Goal: Ask a question

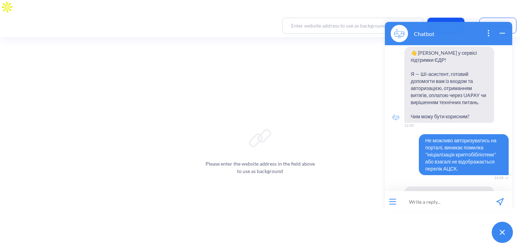
scroll to position [29, 0]
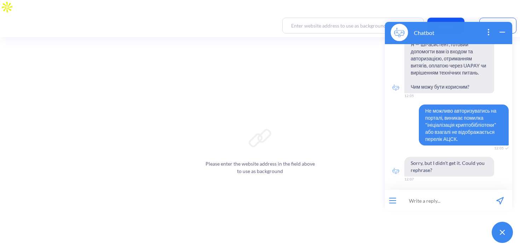
click at [435, 120] on span "Не можливо авторизуватись на порталі, виникає помилка "ініціалізація криптобібл…" at bounding box center [464, 125] width 90 height 41
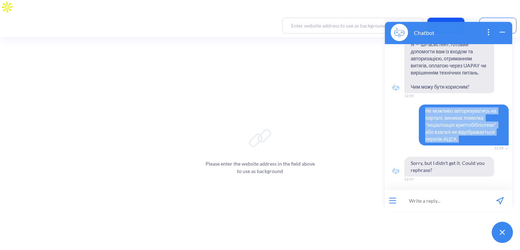
click at [435, 120] on span "Не можливо авторизуватись на порталі, виникає помилка "ініціалізація криптобібл…" at bounding box center [464, 125] width 90 height 41
copy span "Не можливо авторизуватись на порталі, виникає помилка "ініціалізація криптобібл…"
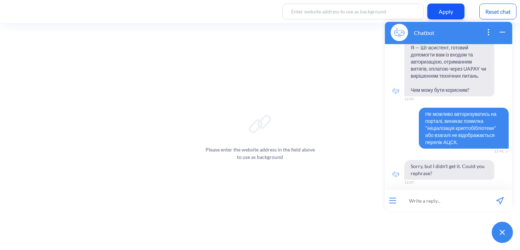
scroll to position [29, 0]
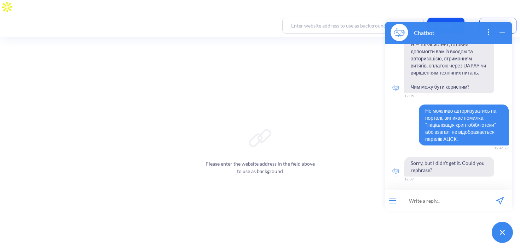
click at [438, 199] on input at bounding box center [443, 200] width 87 height 21
click at [501, 18] on div "Reset chat" at bounding box center [497, 26] width 37 height 16
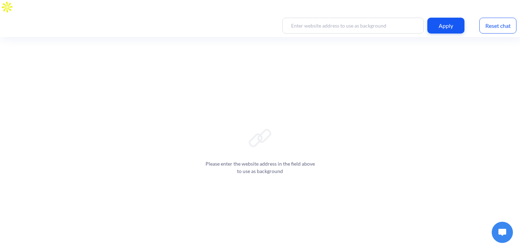
click at [502, 240] on button at bounding box center [501, 232] width 21 height 21
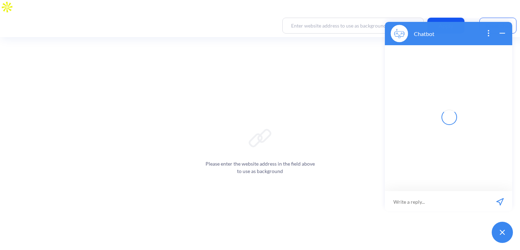
scroll to position [1, 0]
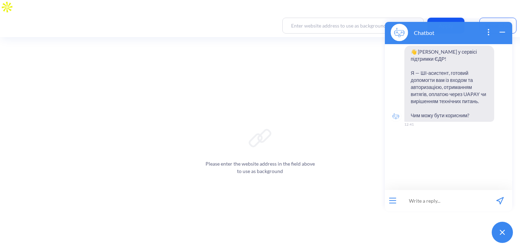
click at [440, 200] on input at bounding box center [443, 200] width 87 height 21
paste input "Не можливо авторизуватись на порталі, виникає помилка "ініціалізація криптобібл…"
type input "Не можливо авторизуватись на порталі, виникає помилка "ініціалізація криптобібл…"
click at [501, 204] on icon "send message" at bounding box center [499, 200] width 7 height 7
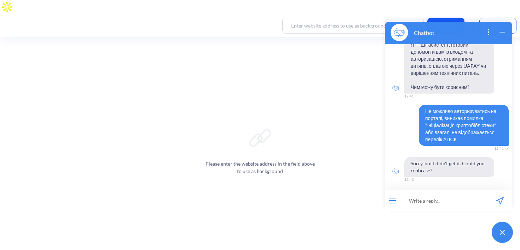
scroll to position [29, 0]
